Goal: Navigation & Orientation: Find specific page/section

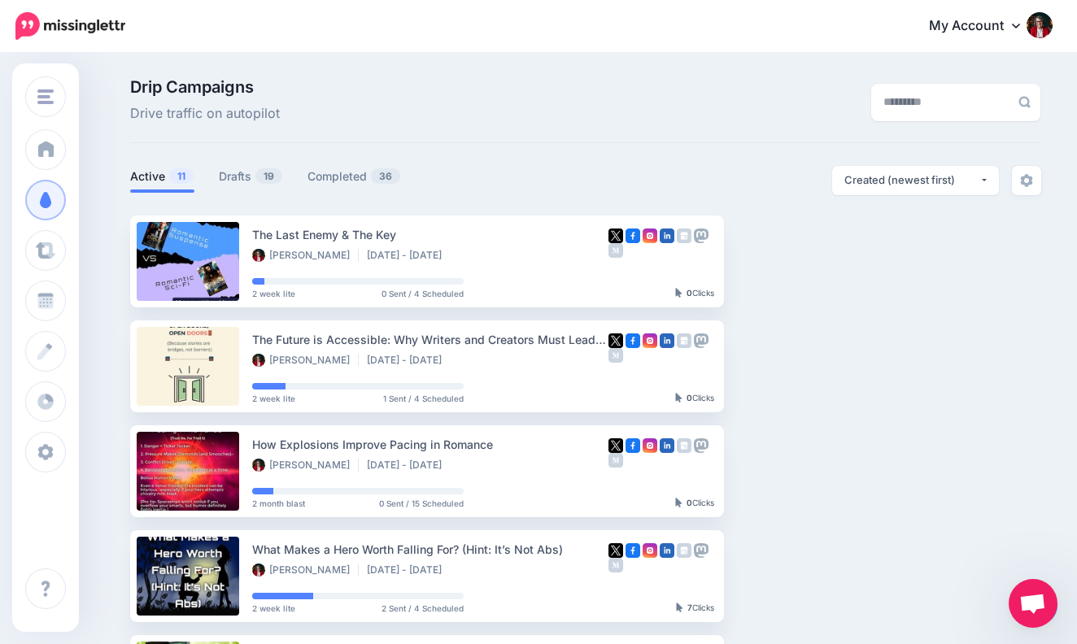
scroll to position [849, 0]
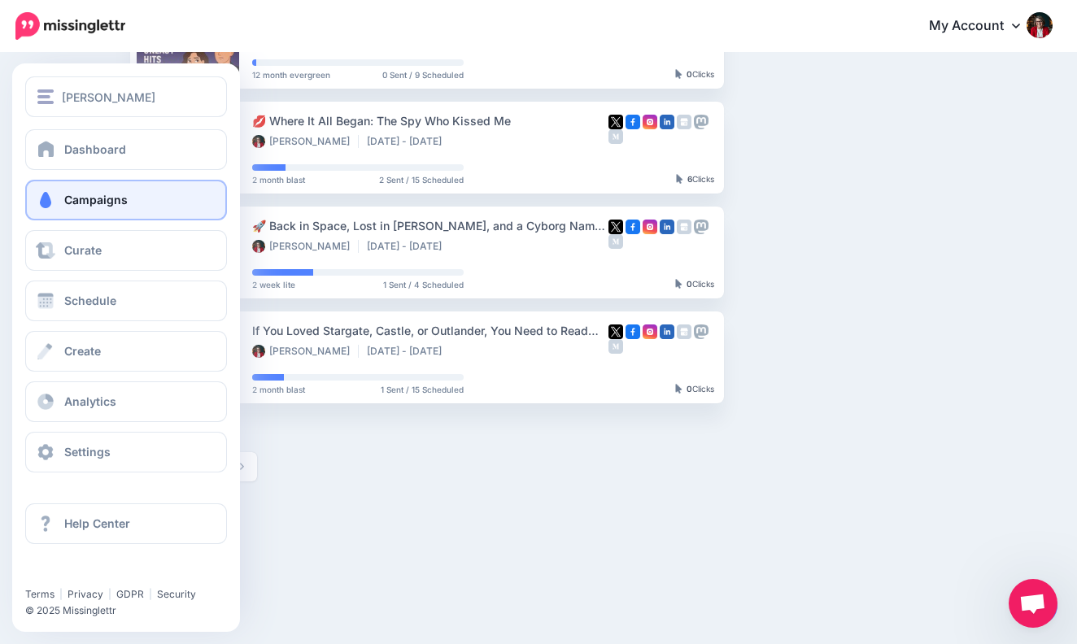
click at [124, 207] on span "Campaigns" at bounding box center [95, 200] width 63 height 14
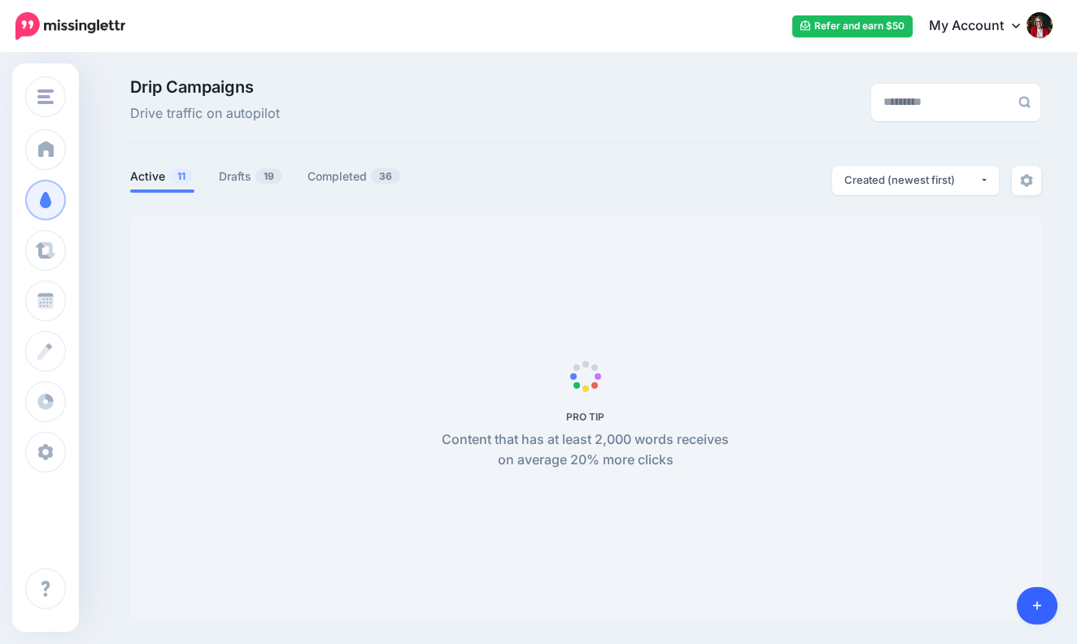
click at [1037, 603] on body "Refer and earn $50 My Account Dashboard My Account Logout" at bounding box center [538, 322] width 1077 height 644
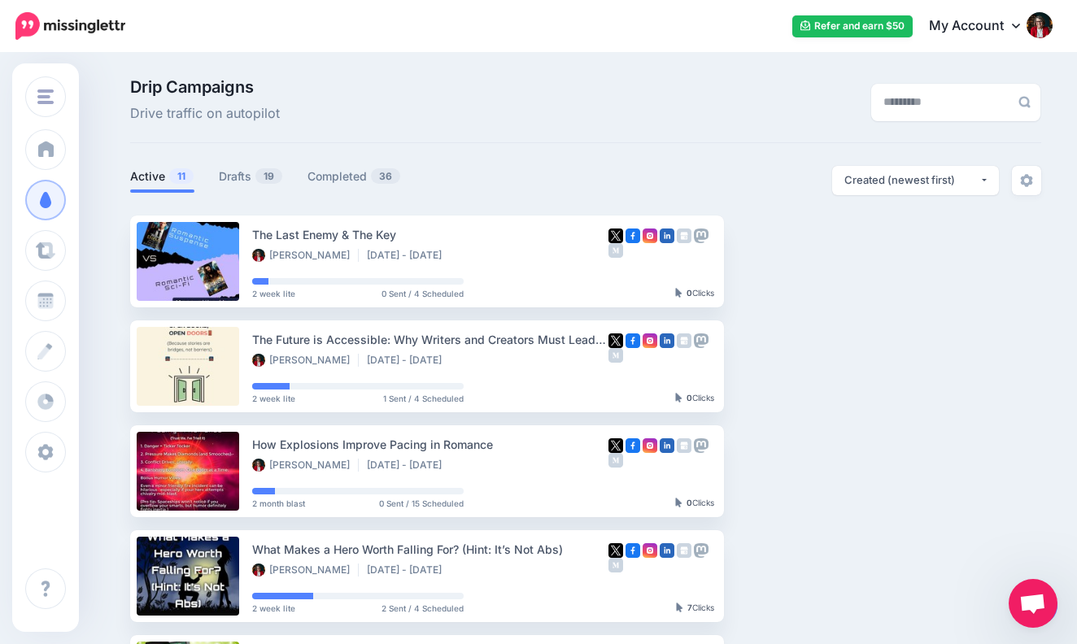
click at [1056, 619] on div at bounding box center [1037, 605] width 41 height 37
click at [1044, 621] on span "Open chat" at bounding box center [1033, 603] width 49 height 49
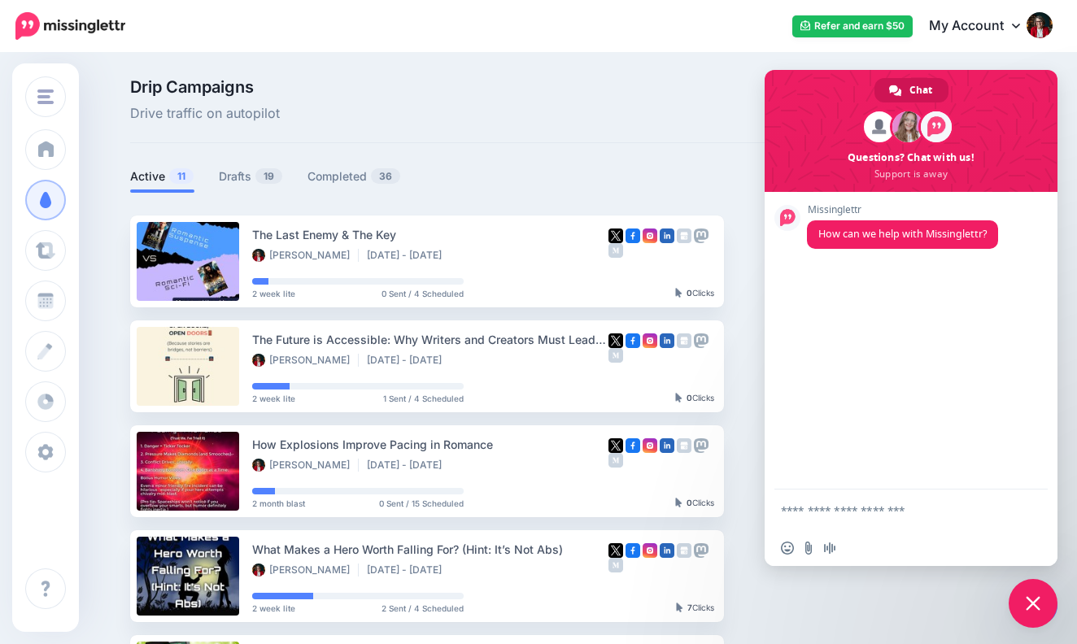
click at [1033, 601] on span "Close chat" at bounding box center [1033, 603] width 15 height 15
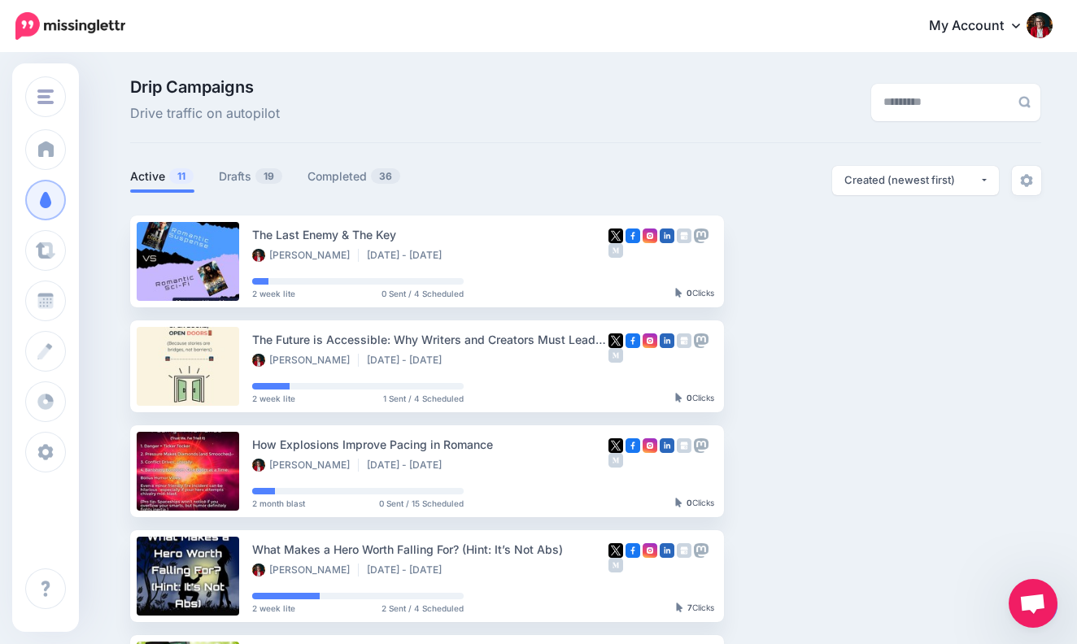
click at [1009, 599] on div "Open chat" at bounding box center [1033, 603] width 49 height 49
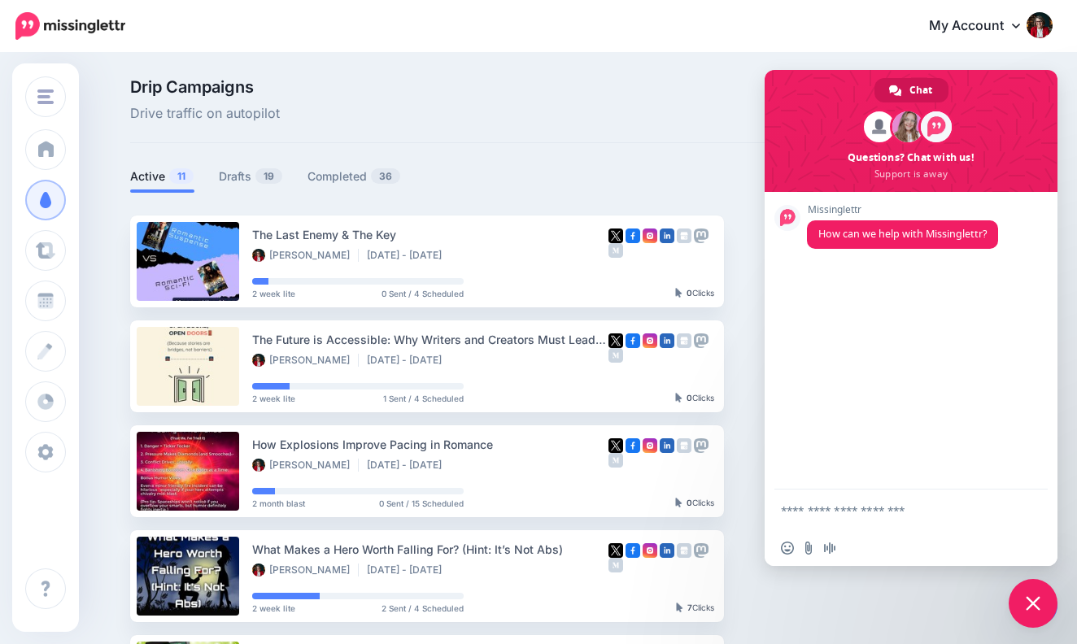
click at [1041, 601] on span "Close chat" at bounding box center [1033, 603] width 49 height 49
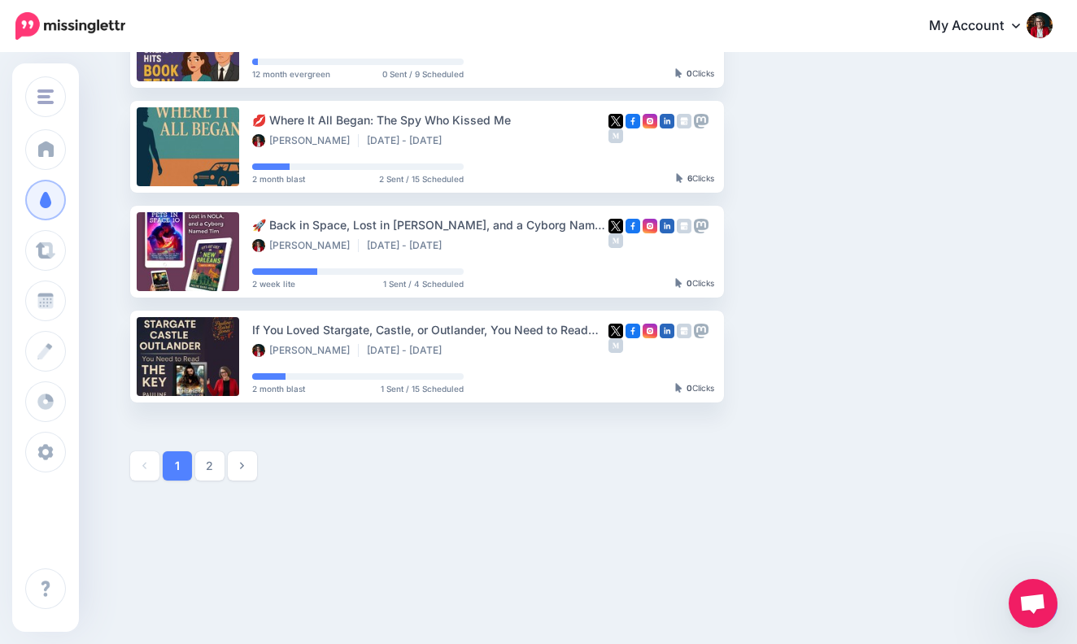
scroll to position [849, 0]
click at [212, 465] on link "2" at bounding box center [209, 466] width 29 height 29
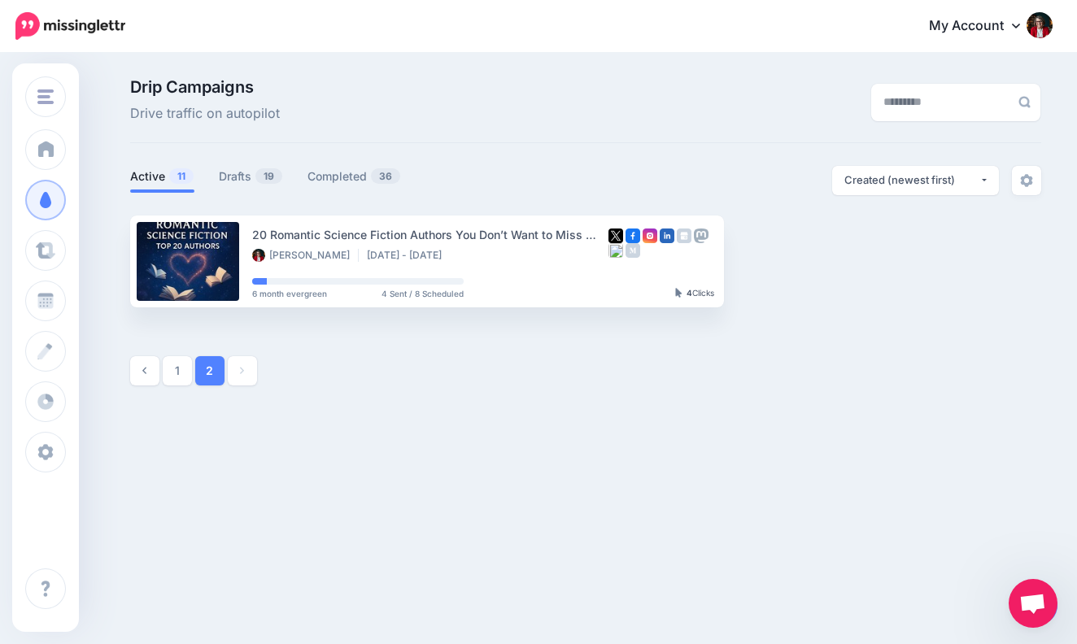
scroll to position [0, 0]
click at [179, 368] on link "1" at bounding box center [177, 370] width 29 height 29
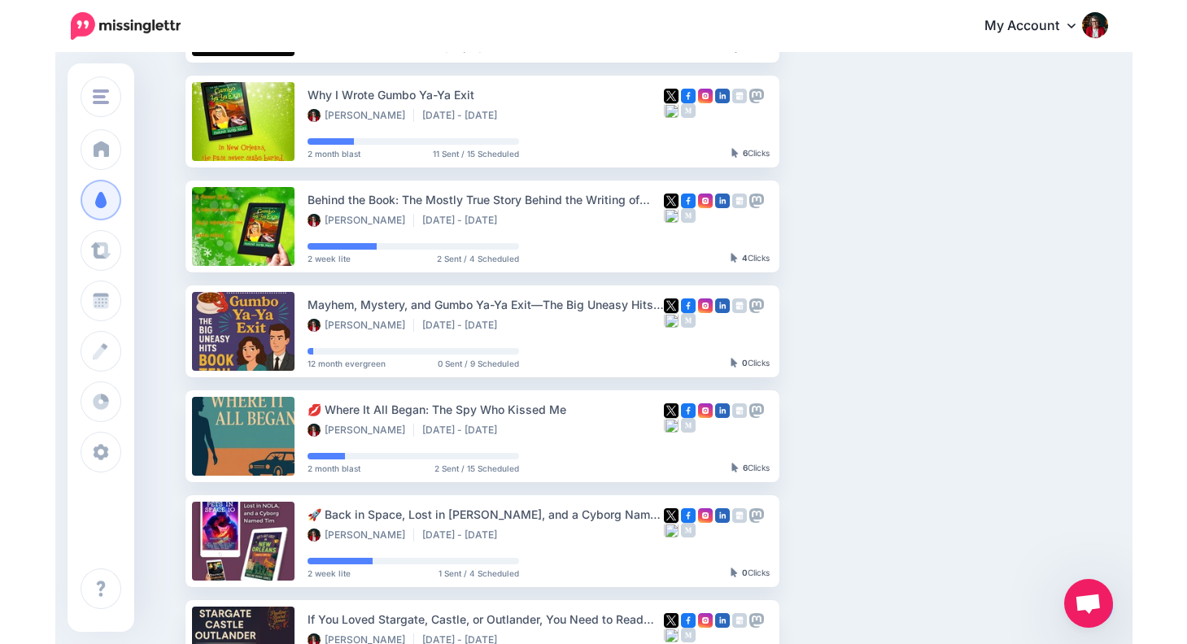
scroll to position [849, 0]
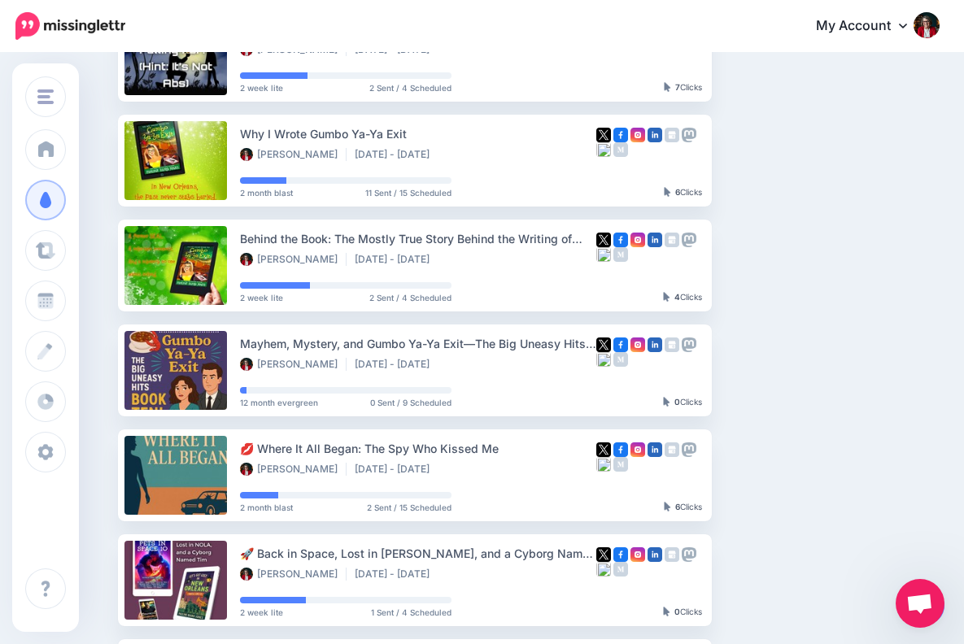
scroll to position [518, 0]
